Goal: Task Accomplishment & Management: Use online tool/utility

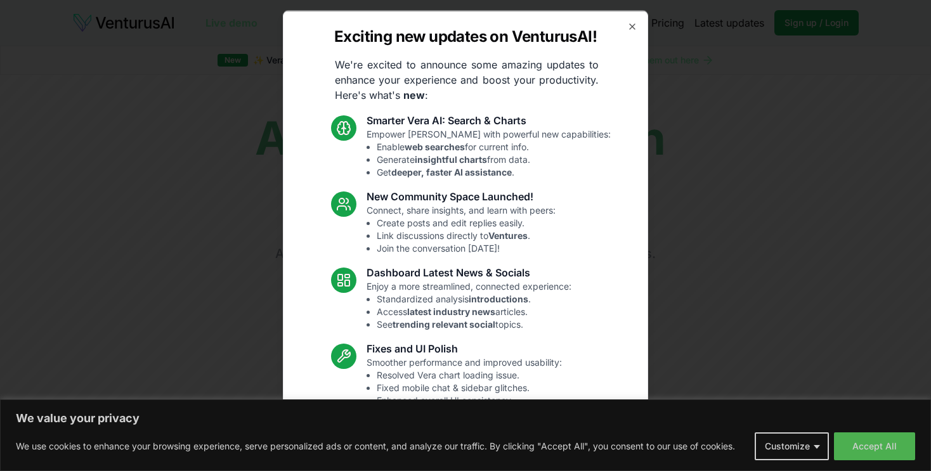
click at [630, 25] on icon "button" at bounding box center [632, 25] width 5 height 5
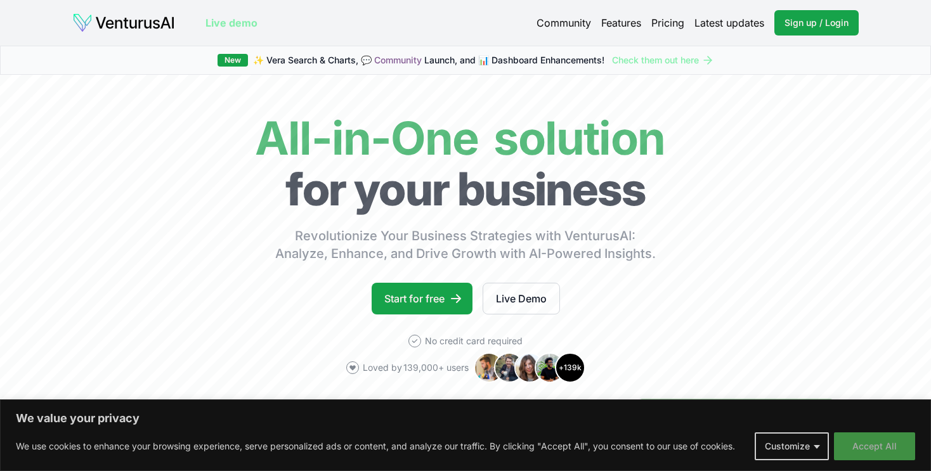
click at [860, 444] on button "Accept All" at bounding box center [874, 446] width 81 height 28
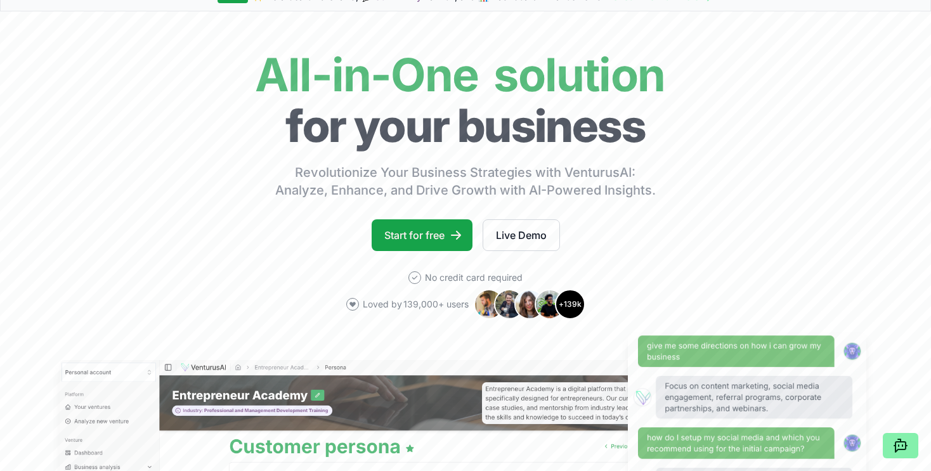
scroll to position [254, 0]
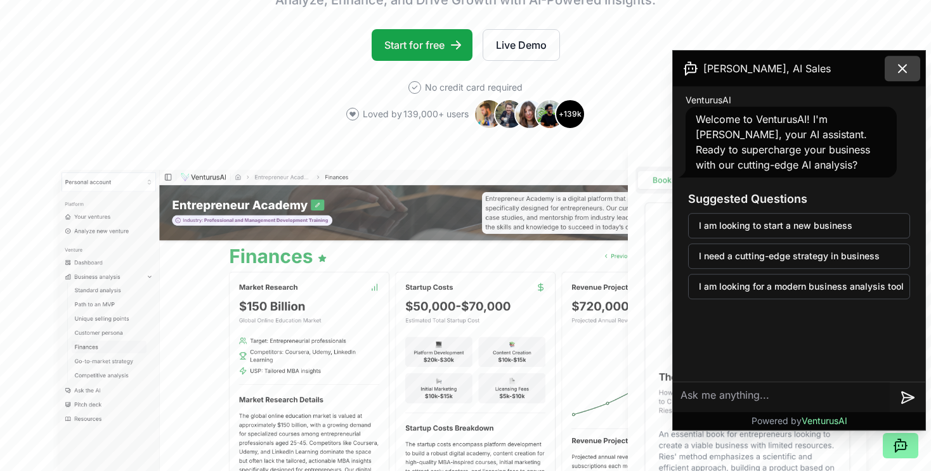
click at [902, 68] on icon at bounding box center [903, 69] width 8 height 8
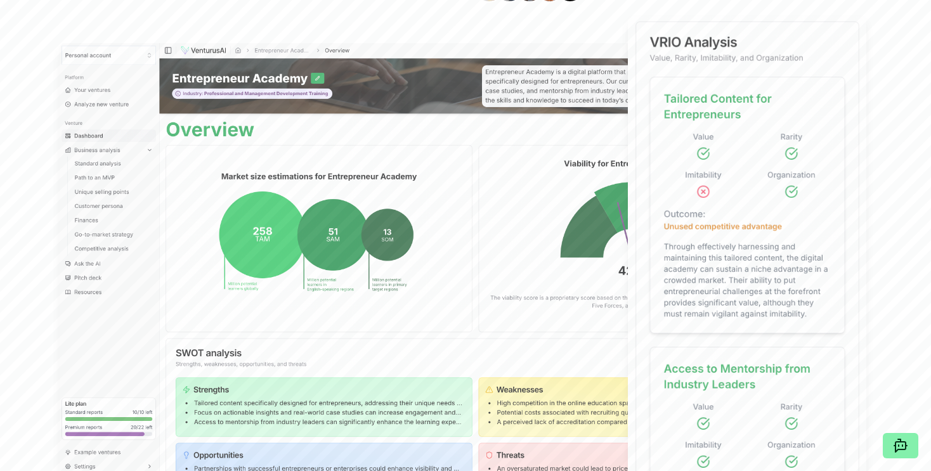
scroll to position [0, 0]
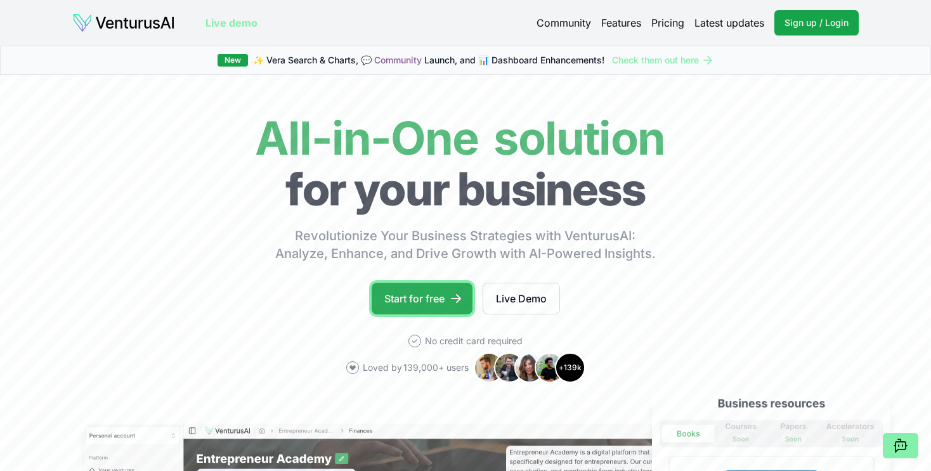
click at [431, 295] on link "Start for free" at bounding box center [422, 299] width 101 height 32
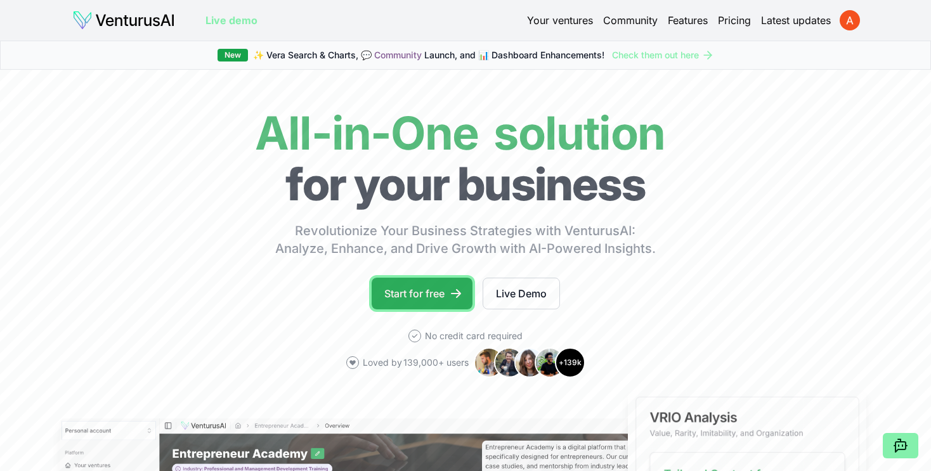
click at [415, 297] on link "Start for free" at bounding box center [422, 294] width 101 height 32
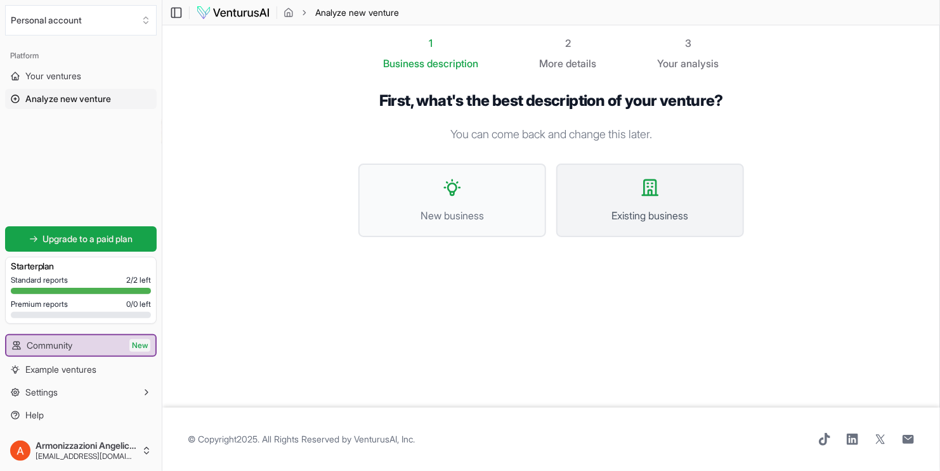
click at [625, 209] on span "Existing business" at bounding box center [650, 215] width 160 height 15
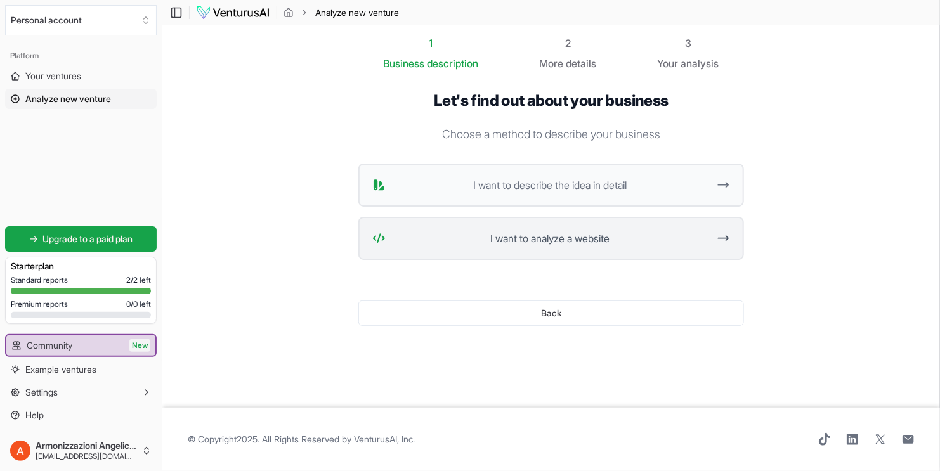
click at [664, 235] on span "I want to analyze a website" at bounding box center [550, 238] width 318 height 15
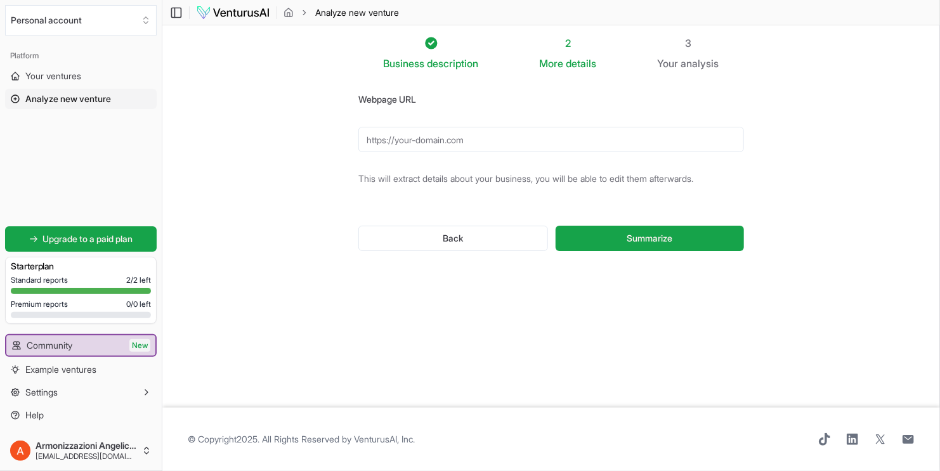
click at [480, 146] on input "Webpage URL" at bounding box center [551, 139] width 386 height 25
paste input "[URL][DOMAIN_NAME]"
type input "[URL][DOMAIN_NAME]"
click at [644, 238] on span "Summarize" at bounding box center [649, 238] width 46 height 13
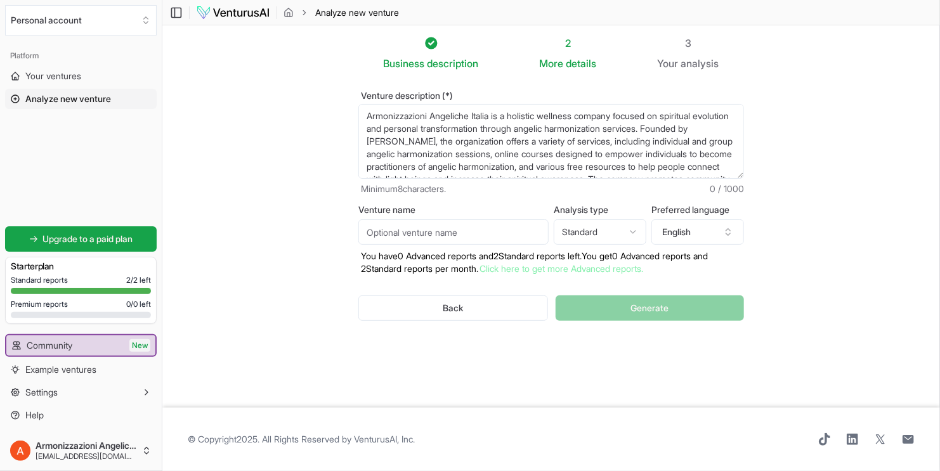
click at [474, 231] on input "Venture name" at bounding box center [453, 231] width 190 height 25
type input "Armonizzazioni Angeliche Italia"
click at [629, 237] on html "We value your privacy We use cookies to enhance your browsing experience, serve…" at bounding box center [470, 235] width 940 height 471
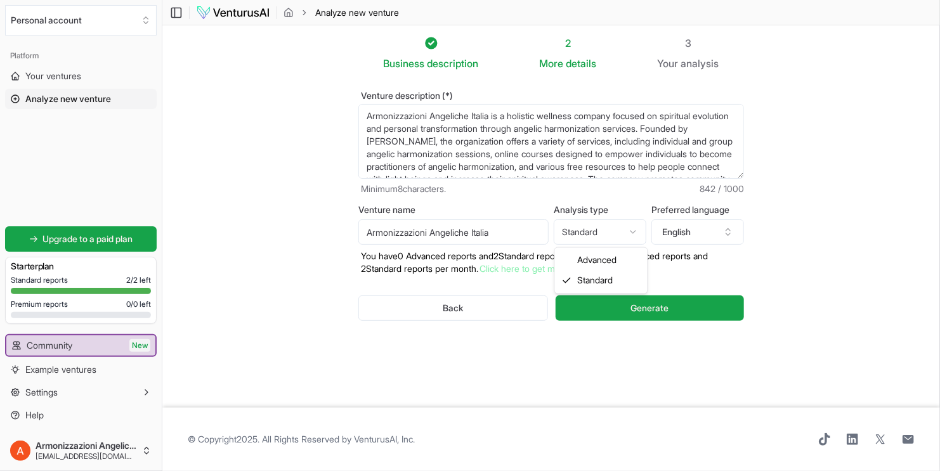
select select "advanced"
click at [718, 238] on button "English" at bounding box center [697, 231] width 93 height 25
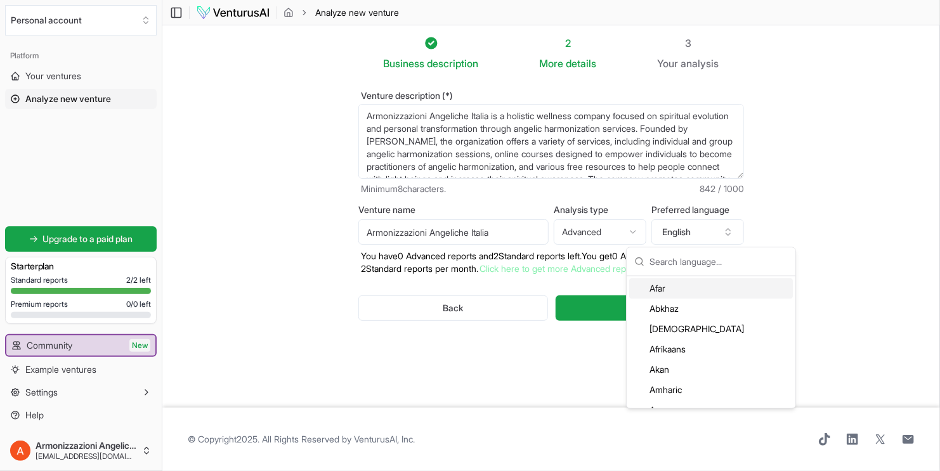
click at [682, 268] on input "text" at bounding box center [718, 262] width 138 height 28
type input "itali"
click at [671, 300] on div "Italian" at bounding box center [711, 309] width 164 height 20
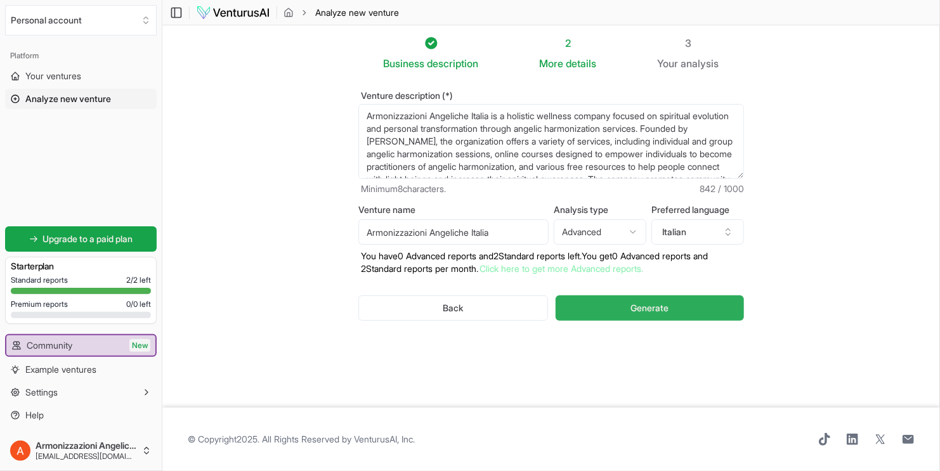
click at [653, 308] on span "Generate" at bounding box center [649, 308] width 38 height 13
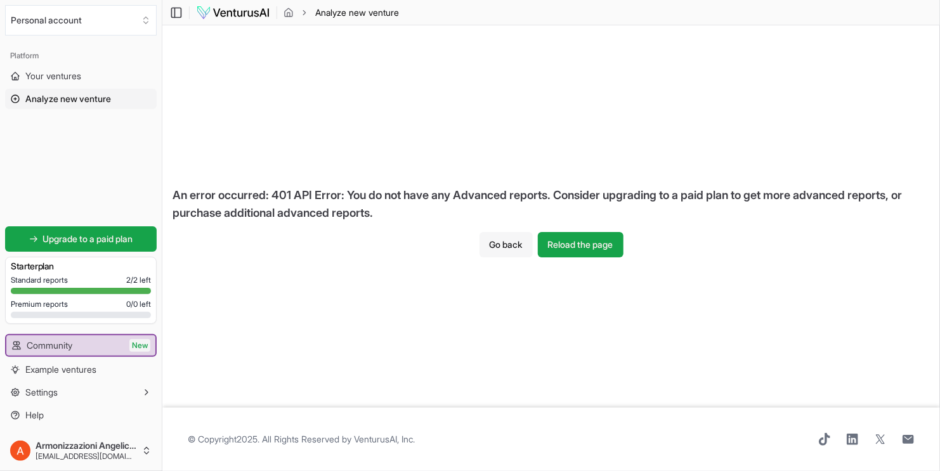
click at [512, 247] on button "Go back" at bounding box center [505, 244] width 53 height 25
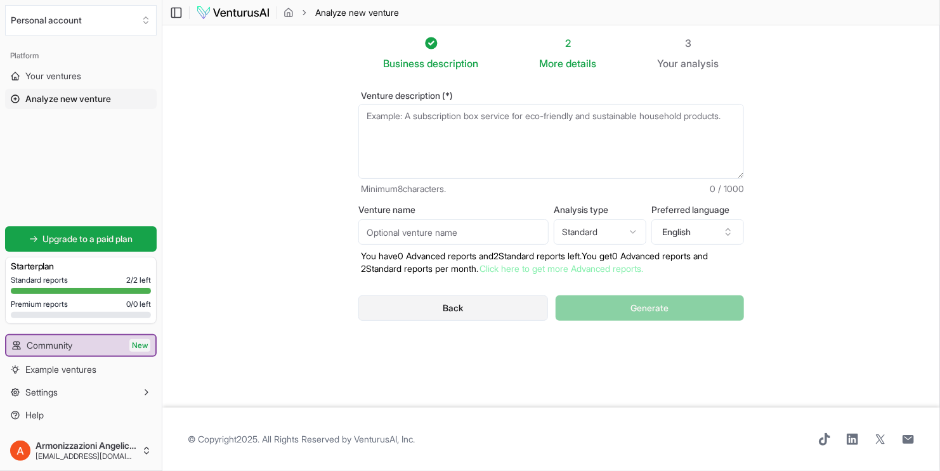
click at [458, 307] on button "Back" at bounding box center [453, 307] width 190 height 25
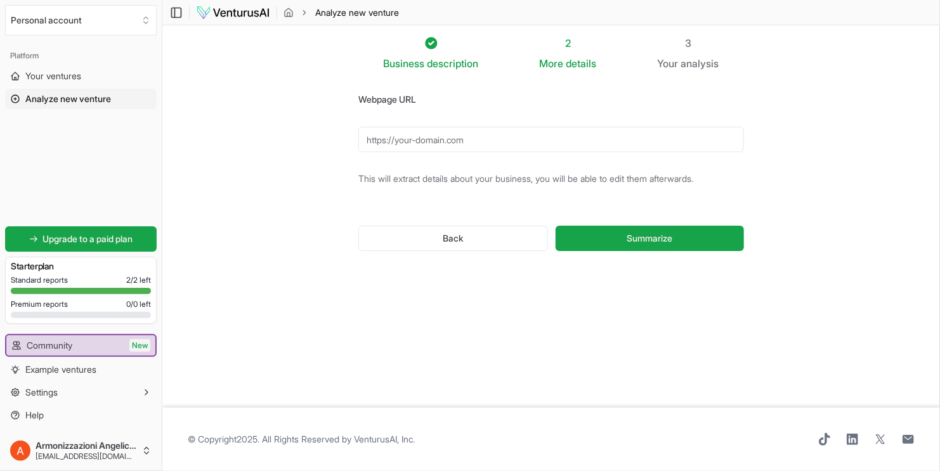
click at [439, 147] on input "Webpage URL" at bounding box center [551, 139] width 386 height 25
paste input "[URL][DOMAIN_NAME]"
type input "[URL][DOMAIN_NAME]"
click at [606, 237] on button "Summarize" at bounding box center [649, 238] width 188 height 25
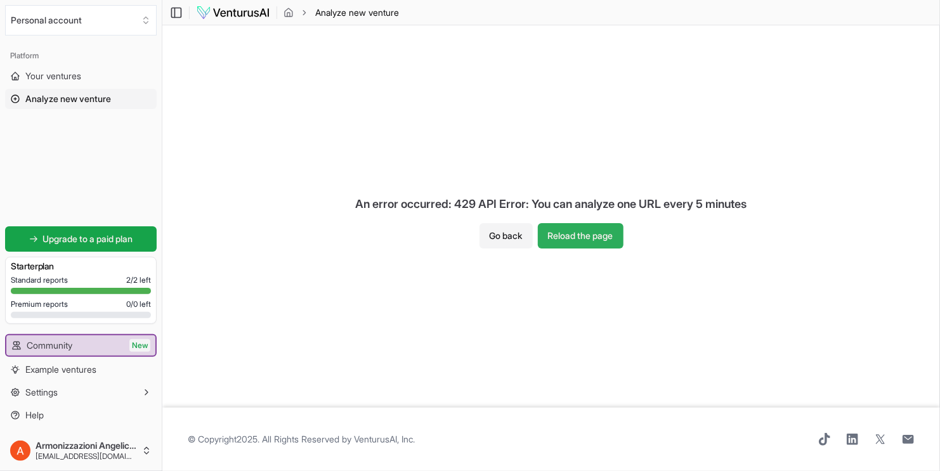
click at [578, 237] on button "Reload the page" at bounding box center [581, 235] width 86 height 25
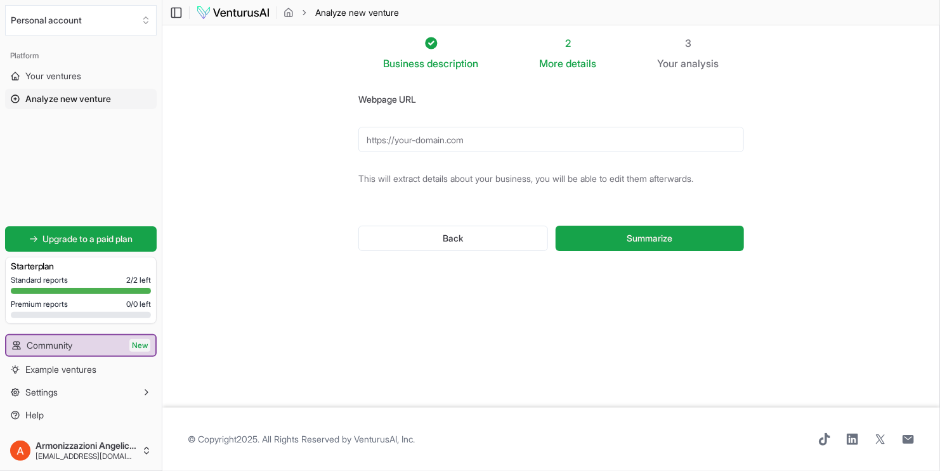
click at [456, 133] on input "Webpage URL" at bounding box center [551, 139] width 386 height 25
paste input "[URL][DOMAIN_NAME]"
type input "[URL][DOMAIN_NAME]"
click at [625, 235] on button "Summarize" at bounding box center [649, 238] width 188 height 25
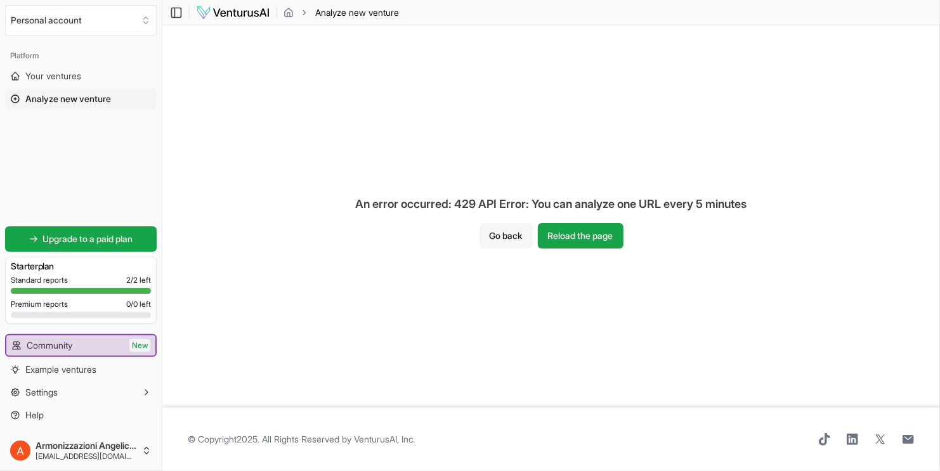
click at [516, 235] on button "Go back" at bounding box center [505, 235] width 53 height 25
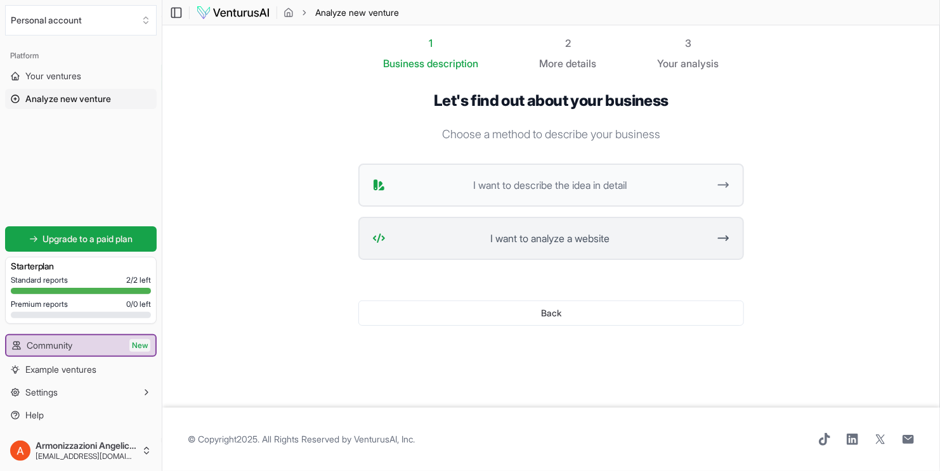
click at [555, 237] on span "I want to analyze a website" at bounding box center [550, 238] width 318 height 15
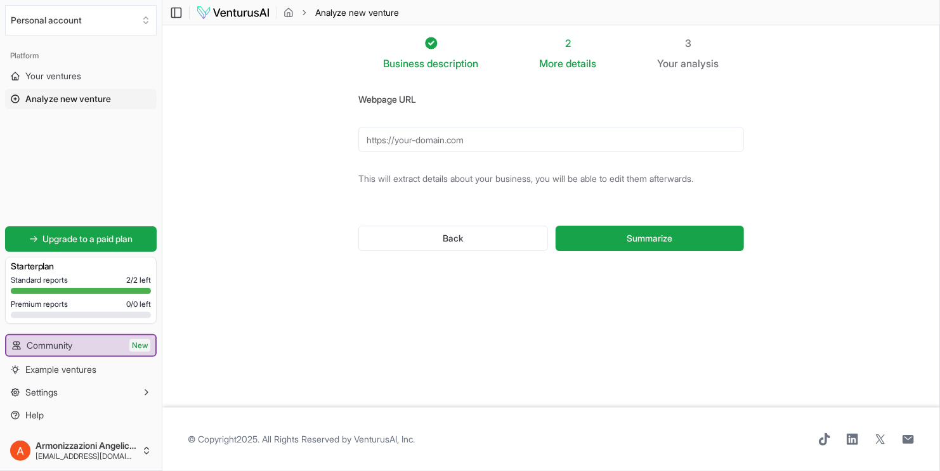
click at [481, 140] on input "Webpage URL" at bounding box center [551, 139] width 386 height 25
paste input "[URL][DOMAIN_NAME]"
type input "[URL][DOMAIN_NAME]"
click at [621, 244] on button "Summarize" at bounding box center [649, 238] width 188 height 25
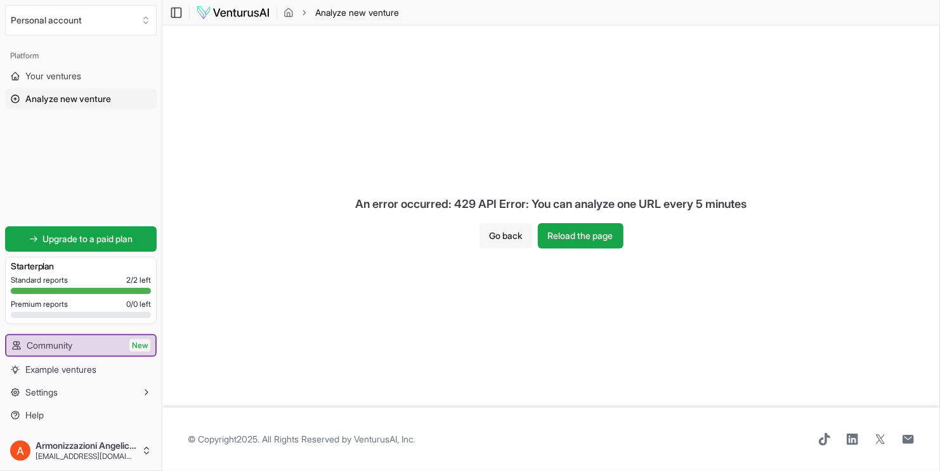
click at [495, 238] on button "Go back" at bounding box center [505, 235] width 53 height 25
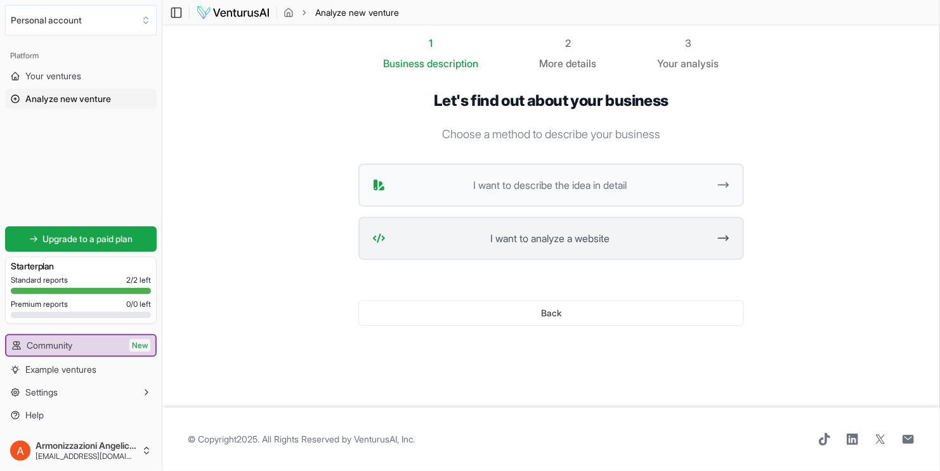
click at [525, 238] on span "I want to analyze a website" at bounding box center [550, 238] width 318 height 15
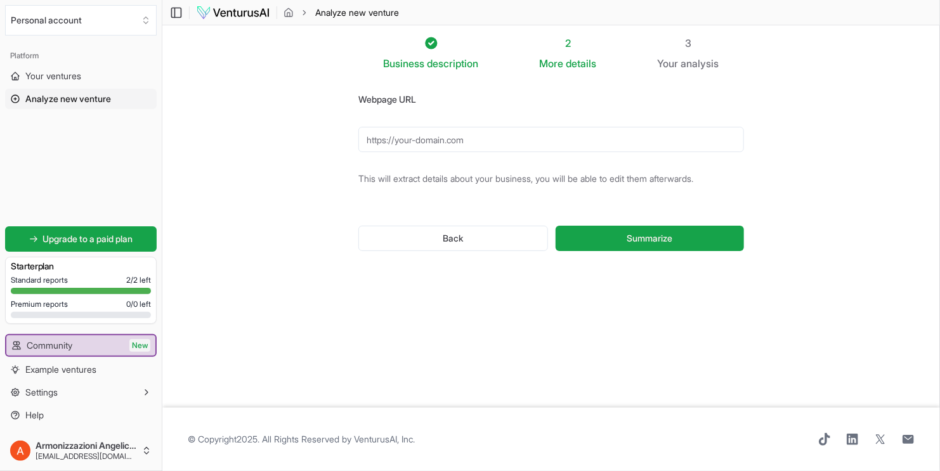
click at [495, 140] on input "Webpage URL" at bounding box center [551, 139] width 386 height 25
paste input "[URL][DOMAIN_NAME]"
type input "https://www.armonizzazioniangelicheitalia.it"
click at [619, 237] on button "Summarize" at bounding box center [649, 238] width 188 height 25
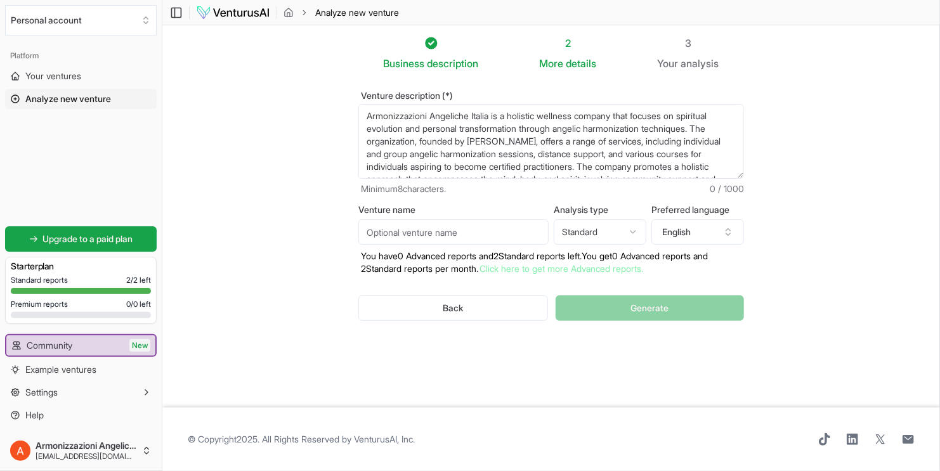
click at [493, 231] on input "Venture name" at bounding box center [453, 231] width 190 height 25
type input "Armonizzazioni Angeliche Italia"
click at [600, 237] on html "We value your privacy We use cookies to enhance your browsing experience, serve…" at bounding box center [470, 235] width 940 height 471
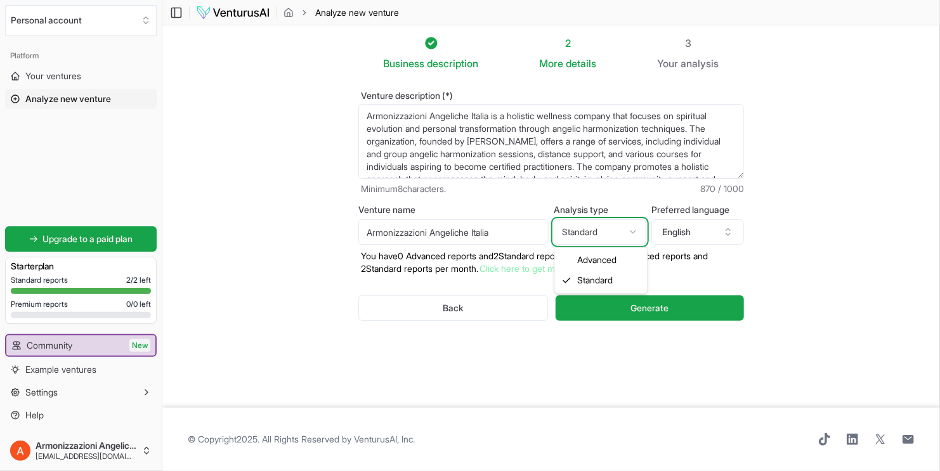
click at [647, 209] on html "We value your privacy We use cookies to enhance your browsing experience, serve…" at bounding box center [470, 235] width 940 height 471
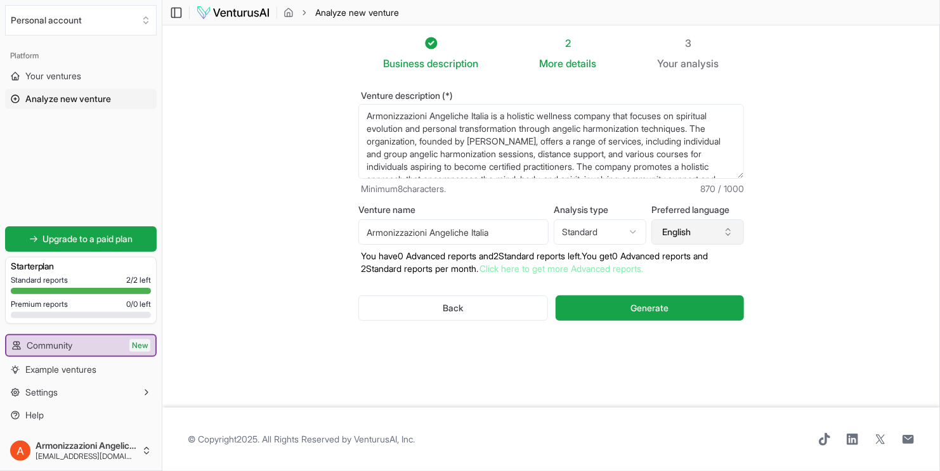
click at [697, 228] on button "English" at bounding box center [697, 231] width 93 height 25
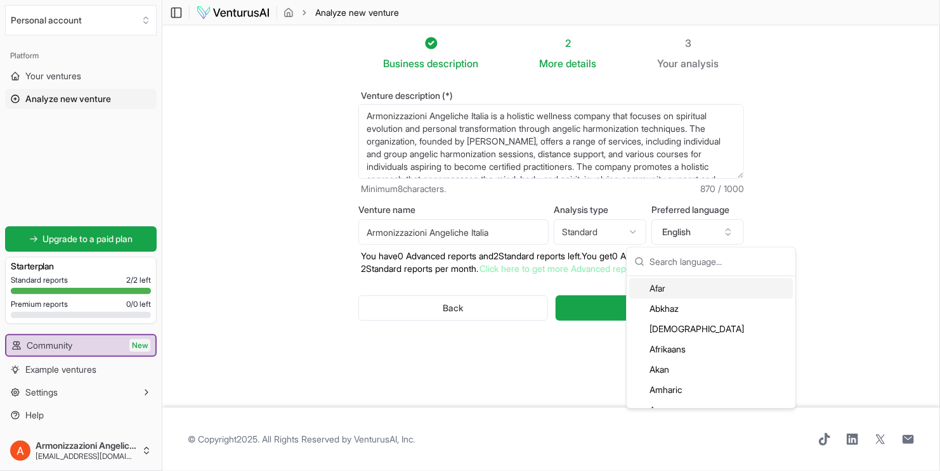
click at [688, 261] on input "text" at bounding box center [718, 262] width 138 height 28
type input "ita"
click at [670, 384] on div "Italian" at bounding box center [711, 390] width 164 height 20
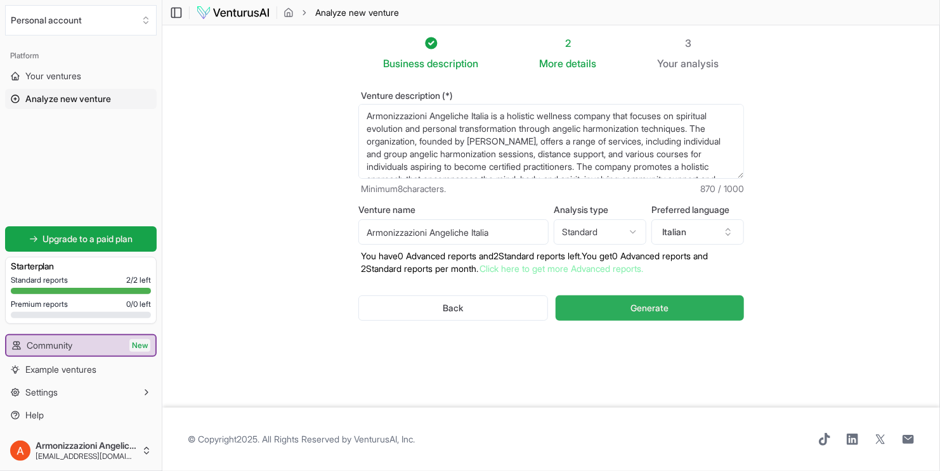
click at [652, 309] on span "Generate" at bounding box center [649, 308] width 38 height 13
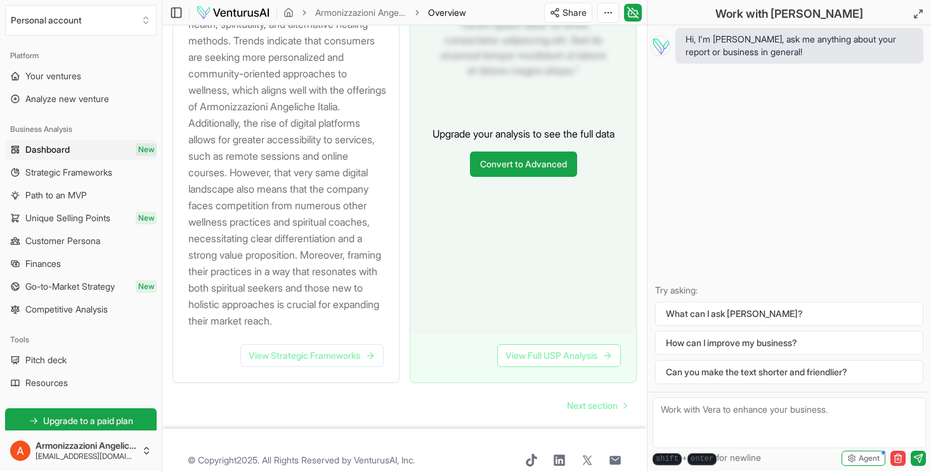
scroll to position [1477, 0]
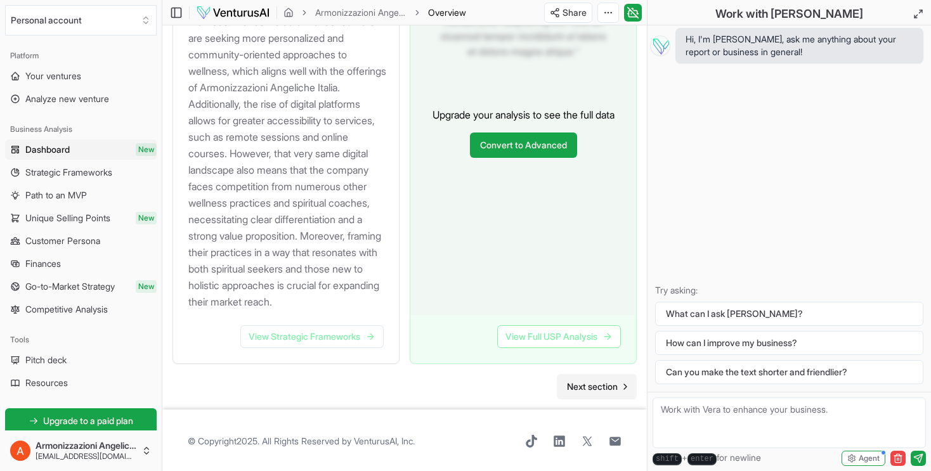
click at [594, 381] on span "Next section" at bounding box center [592, 386] width 51 height 13
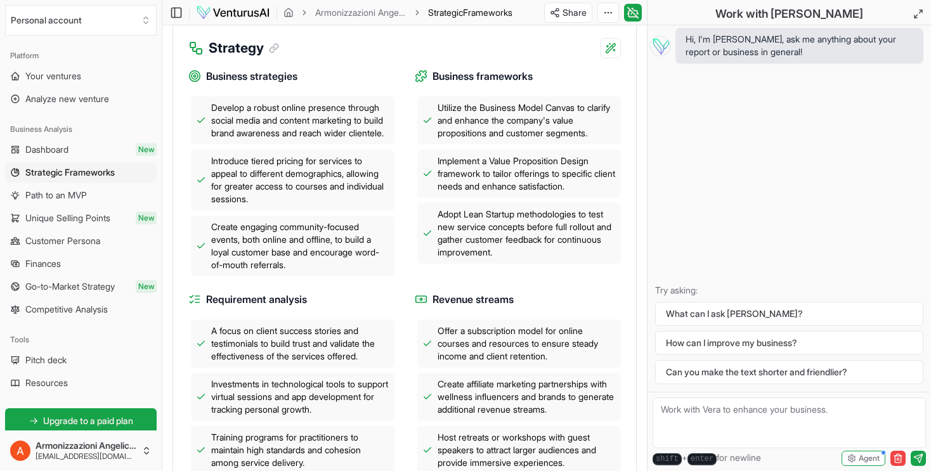
scroll to position [380, 0]
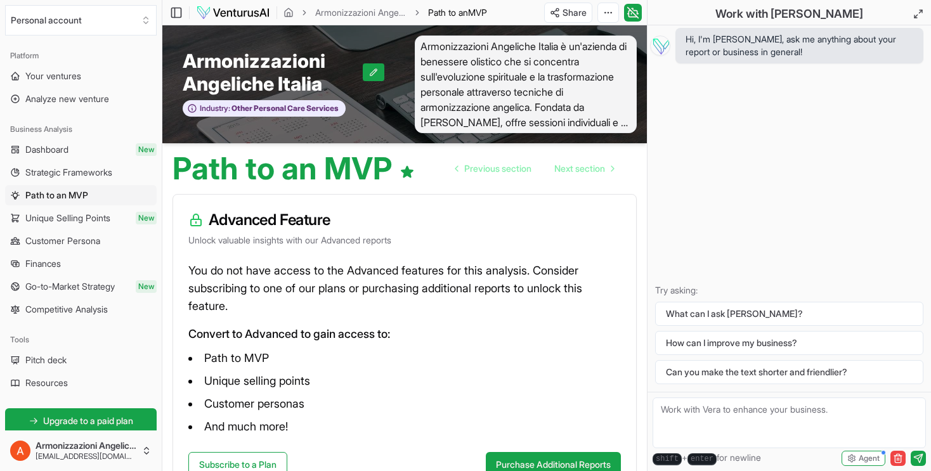
scroll to position [77, 0]
